Goal: Navigation & Orientation: Find specific page/section

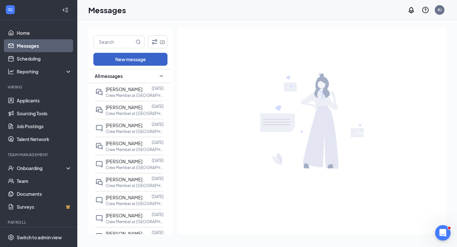
click at [139, 58] on button "New message" at bounding box center [130, 59] width 74 height 13
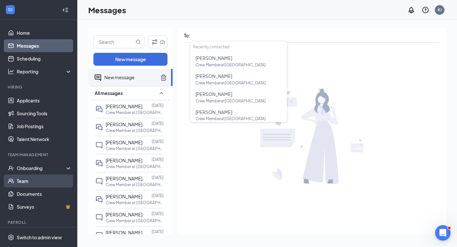
click at [27, 178] on link "Team" at bounding box center [44, 181] width 55 height 13
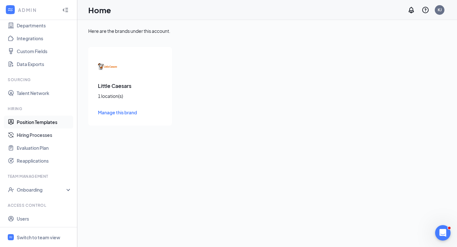
scroll to position [62, 0]
click at [56, 190] on div "Onboarding" at bounding box center [42, 189] width 50 height 6
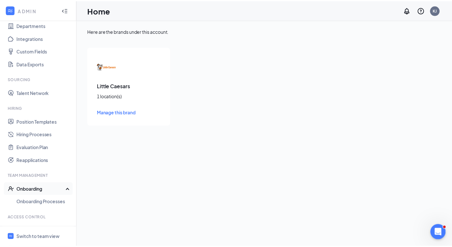
scroll to position [89, 0]
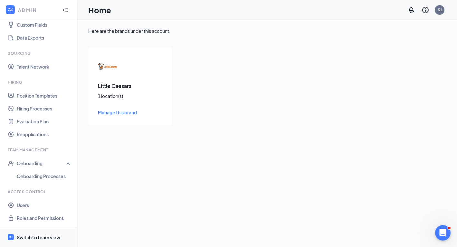
click at [35, 240] on div "Switch to team view" at bounding box center [38, 237] width 43 height 6
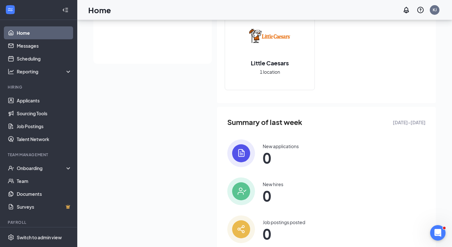
scroll to position [207, 0]
